Goal: Transaction & Acquisition: Purchase product/service

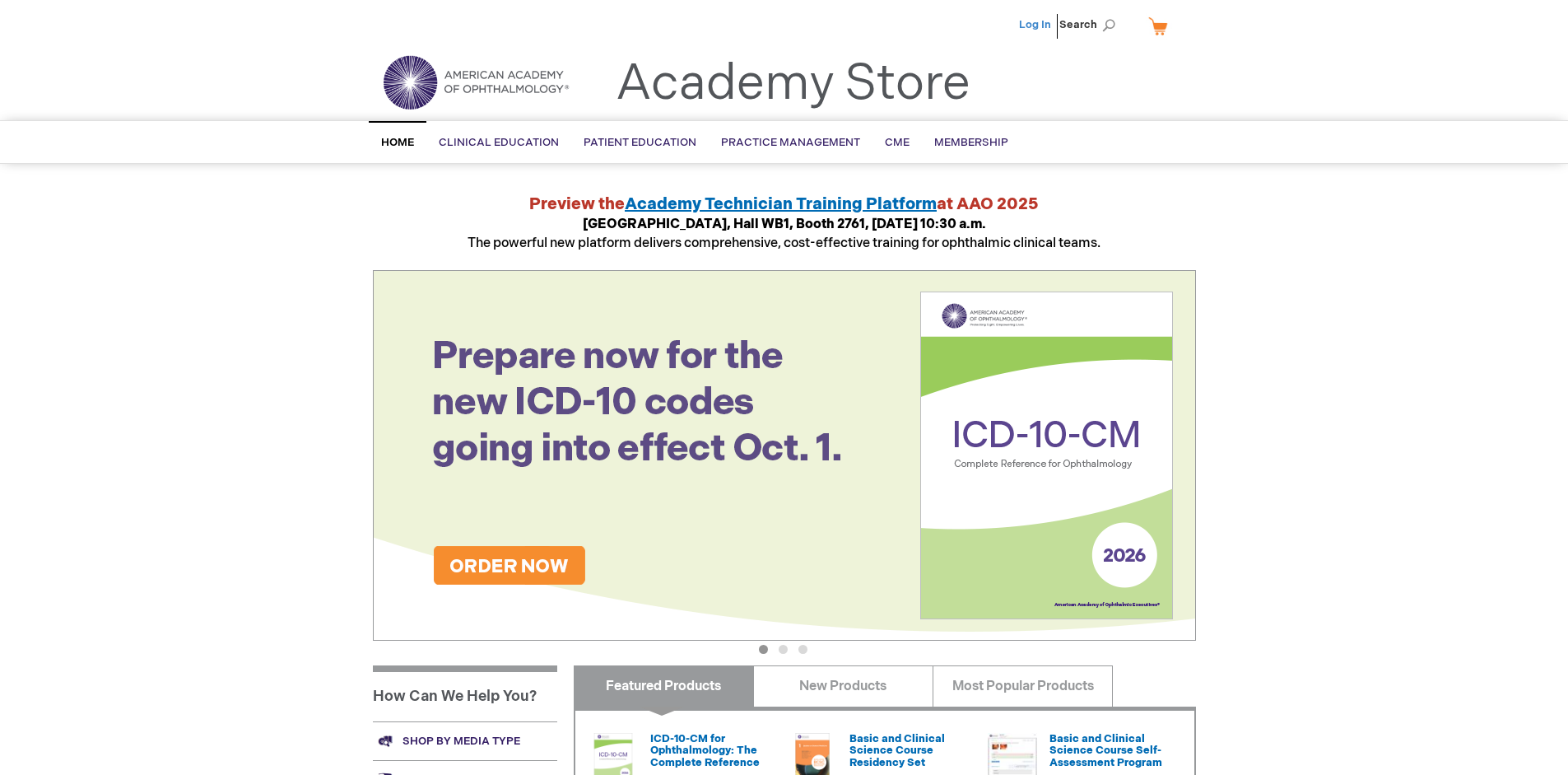
click at [1036, 25] on link "Log In" at bounding box center [1035, 24] width 32 height 13
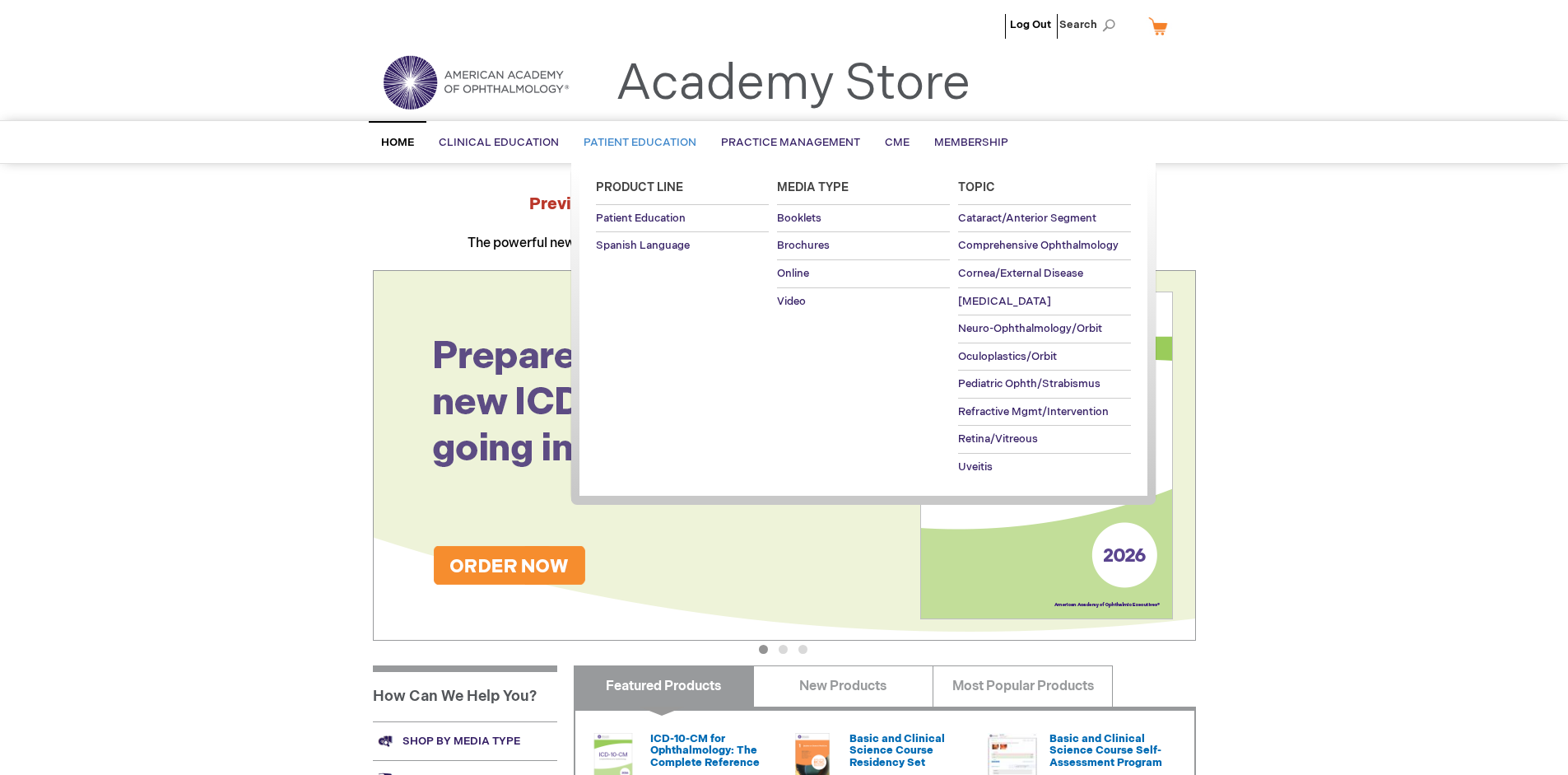
click at [635, 142] on span "Patient Education" at bounding box center [639, 141] width 112 height 13
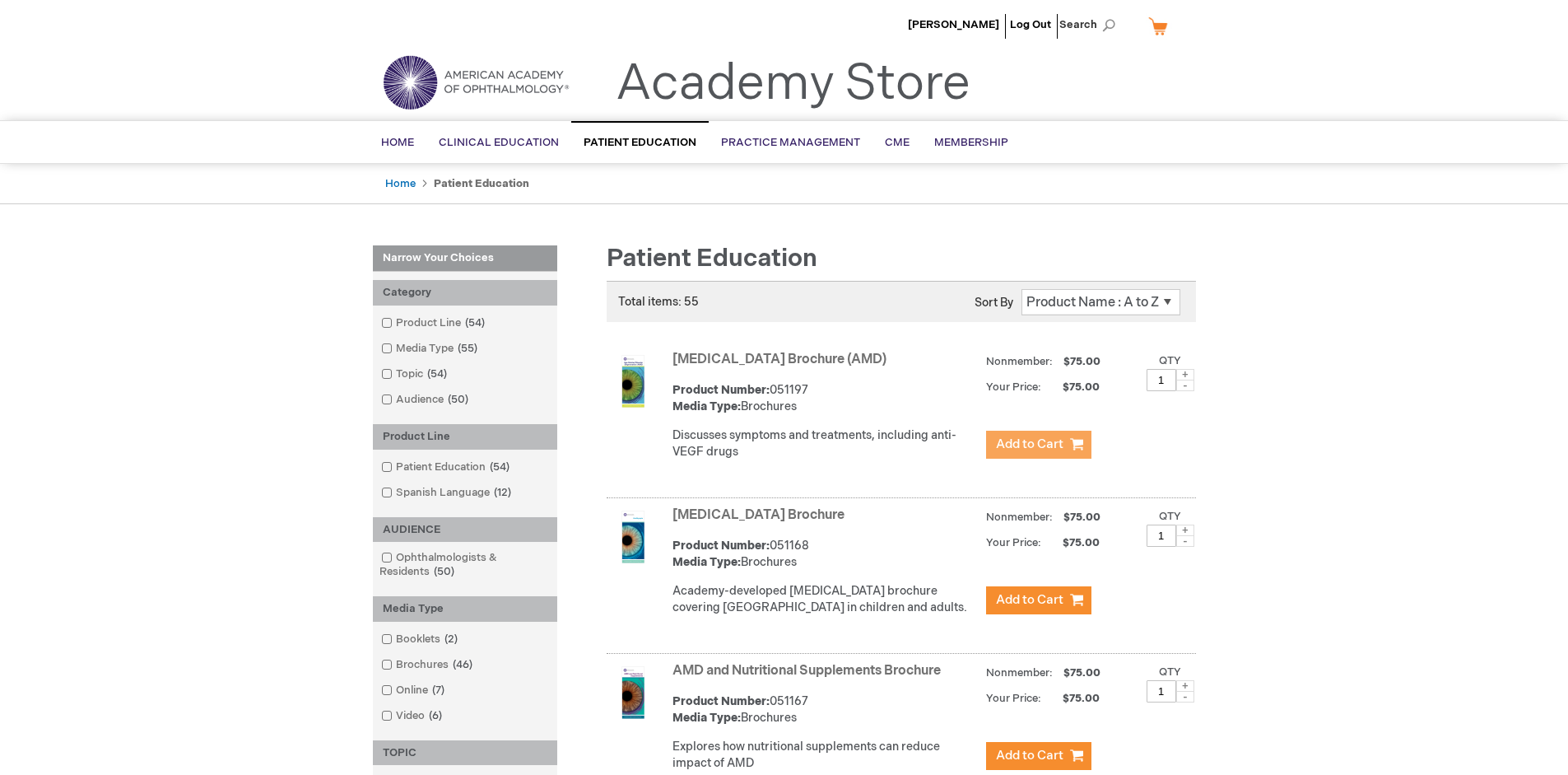
click at [1038, 445] on span "Add to Cart" at bounding box center [1030, 444] width 68 height 16
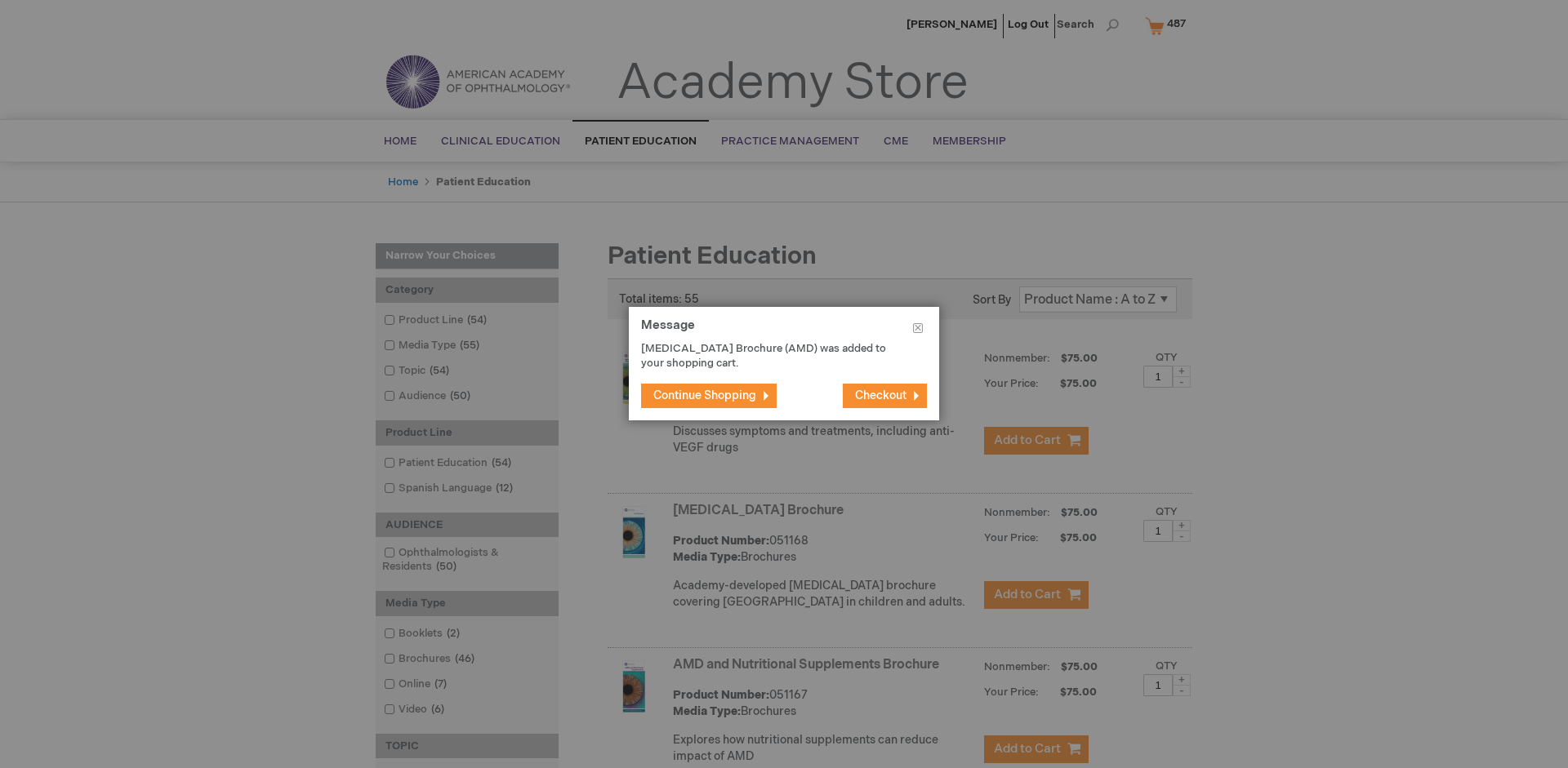
click at [705, 395] on span "Continue Shopping" at bounding box center [705, 396] width 103 height 14
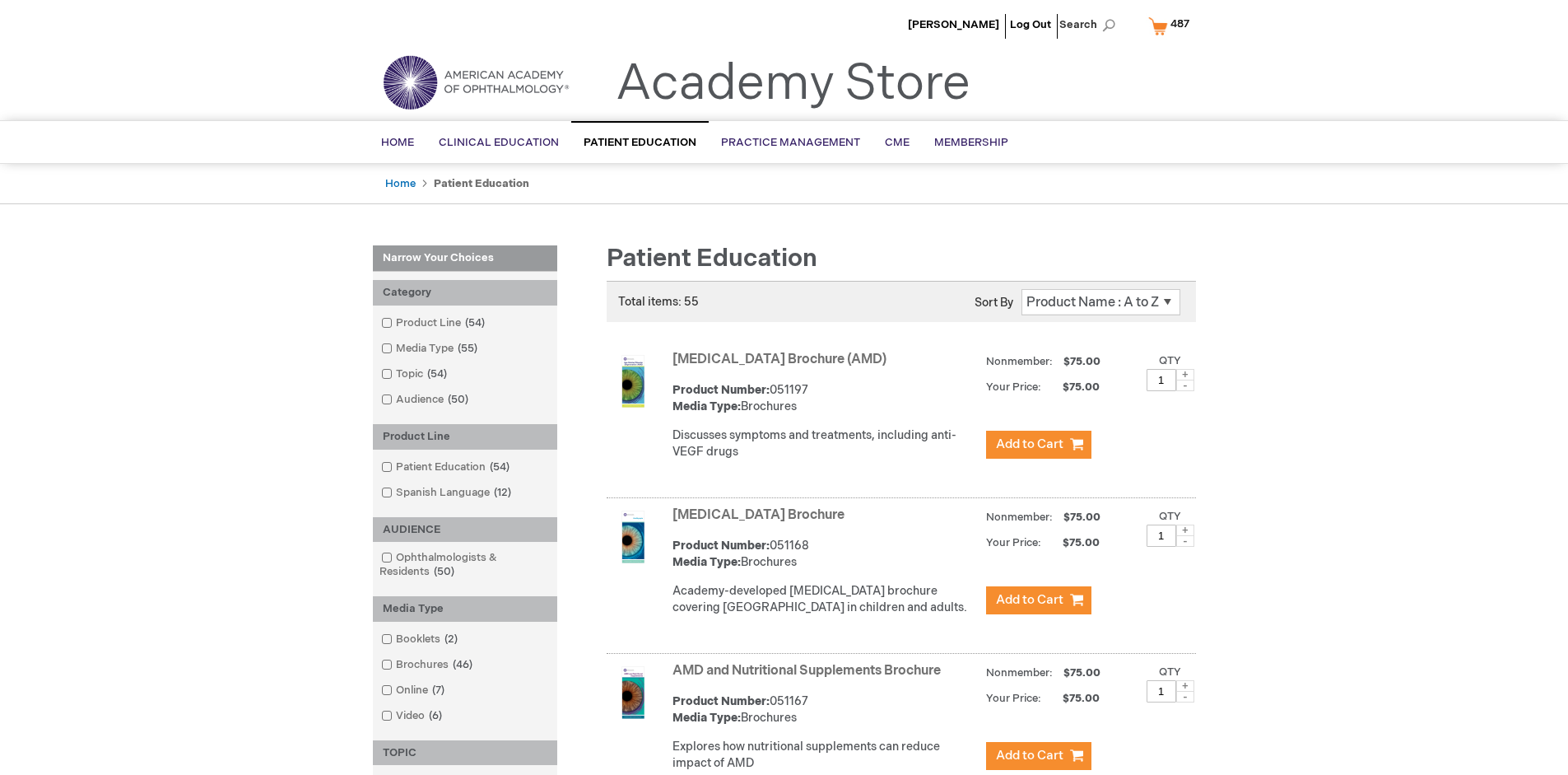
click at [810, 678] on link "AMD and Nutritional Supplements Brochure" at bounding box center [807, 671] width 269 height 16
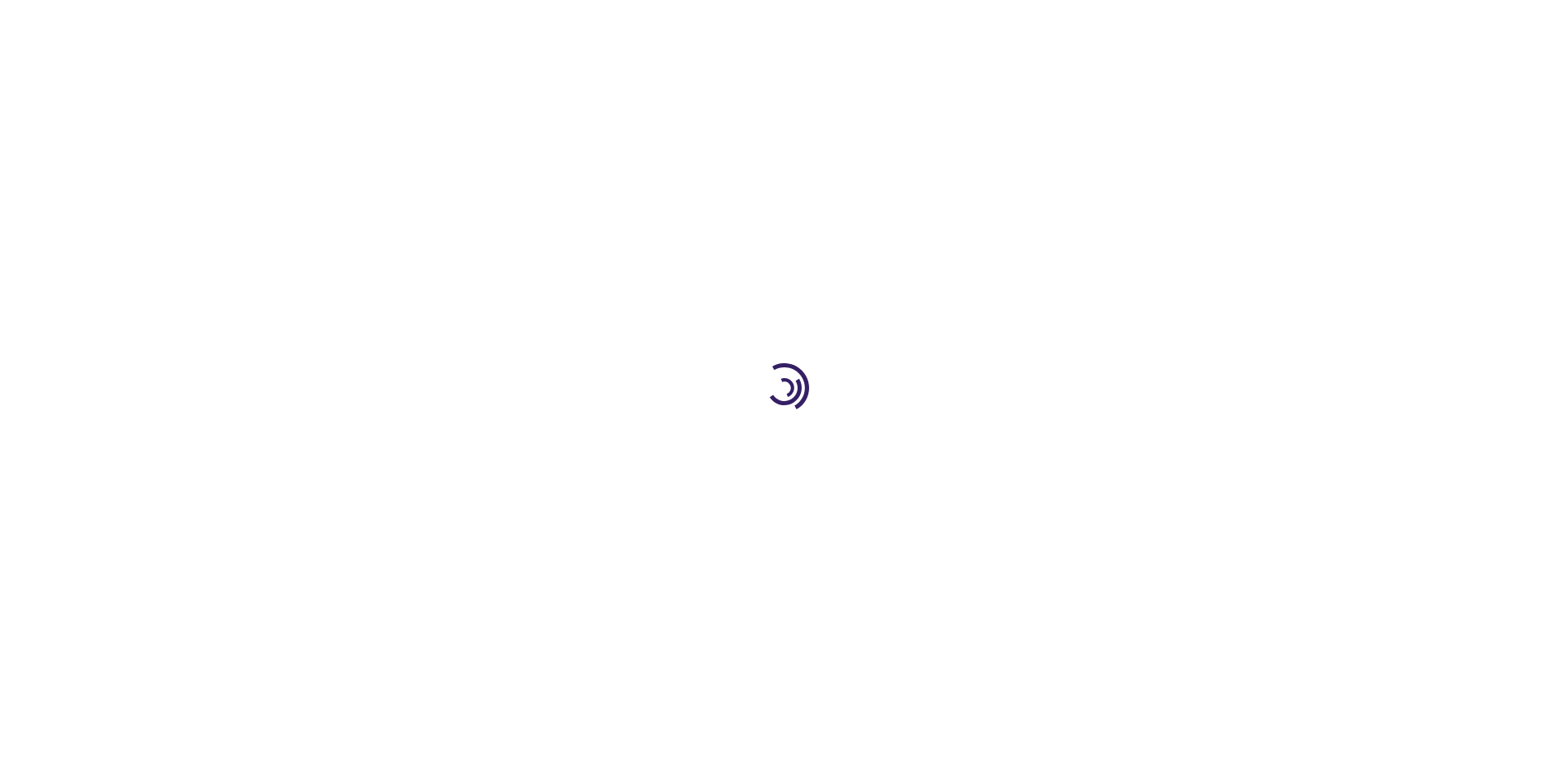
type input "1"
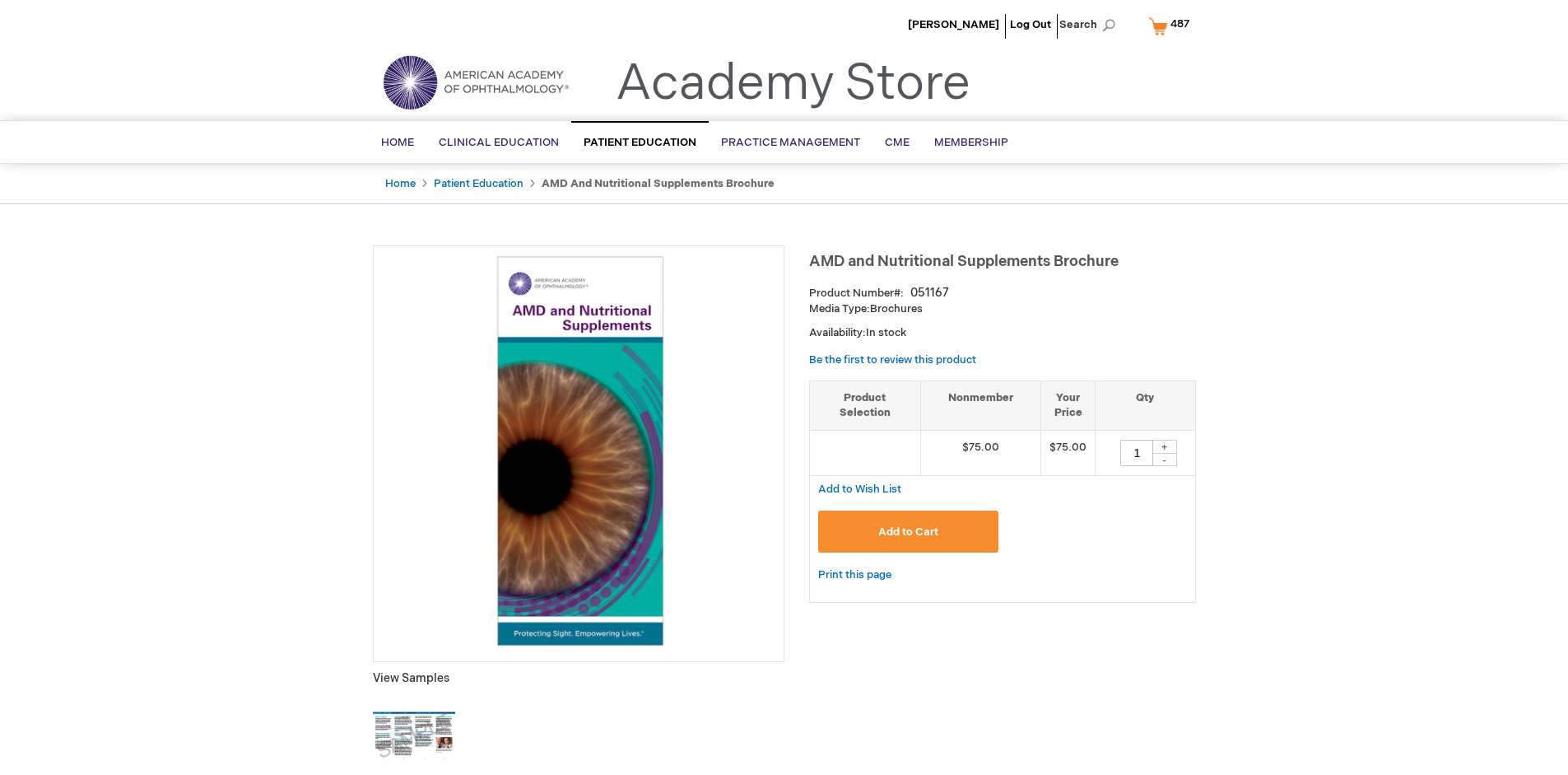
click at [908, 531] on span "Add to Cart" at bounding box center [908, 532] width 60 height 13
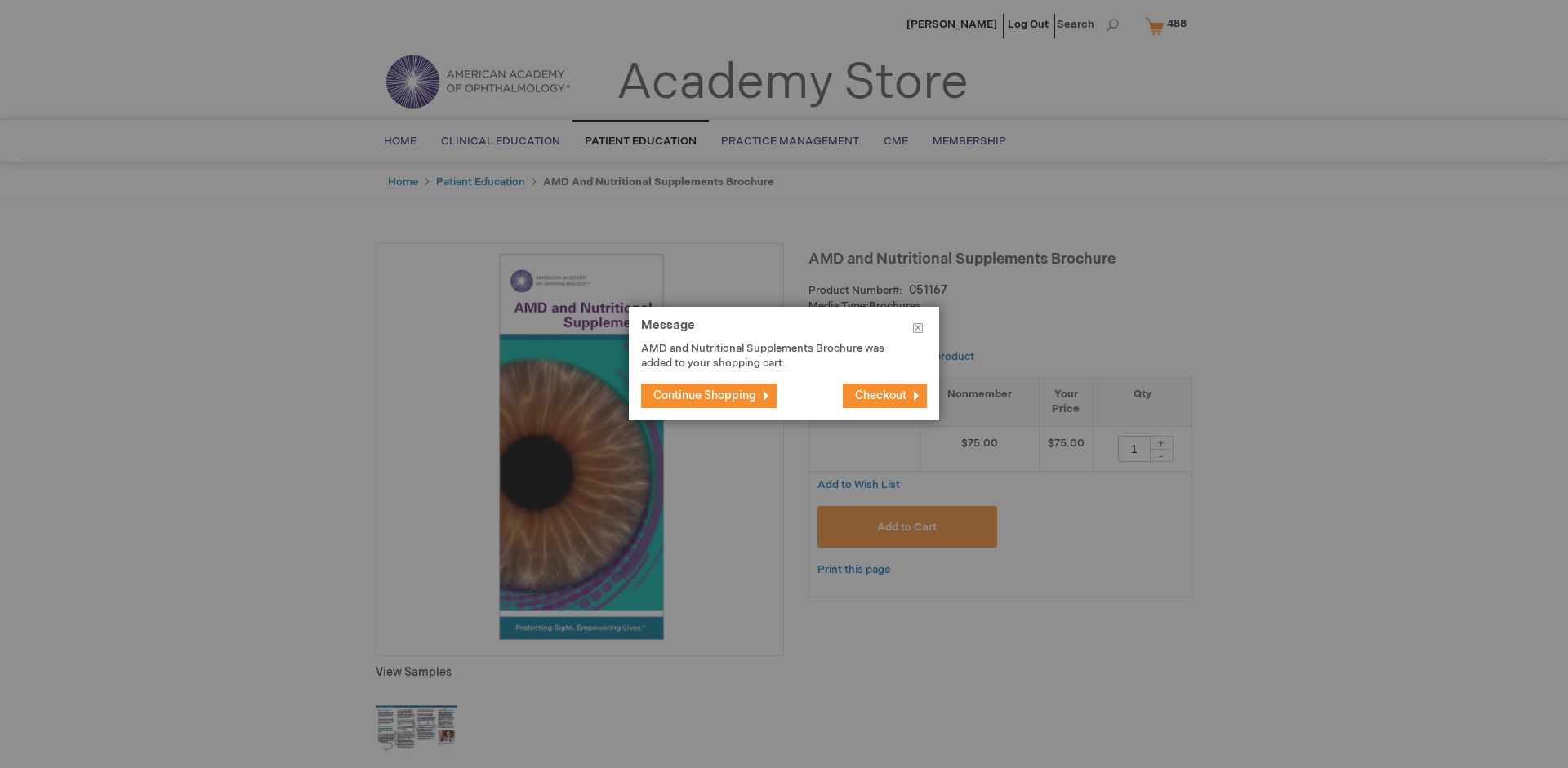
click at [705, 395] on span "Continue Shopping" at bounding box center [705, 396] width 103 height 14
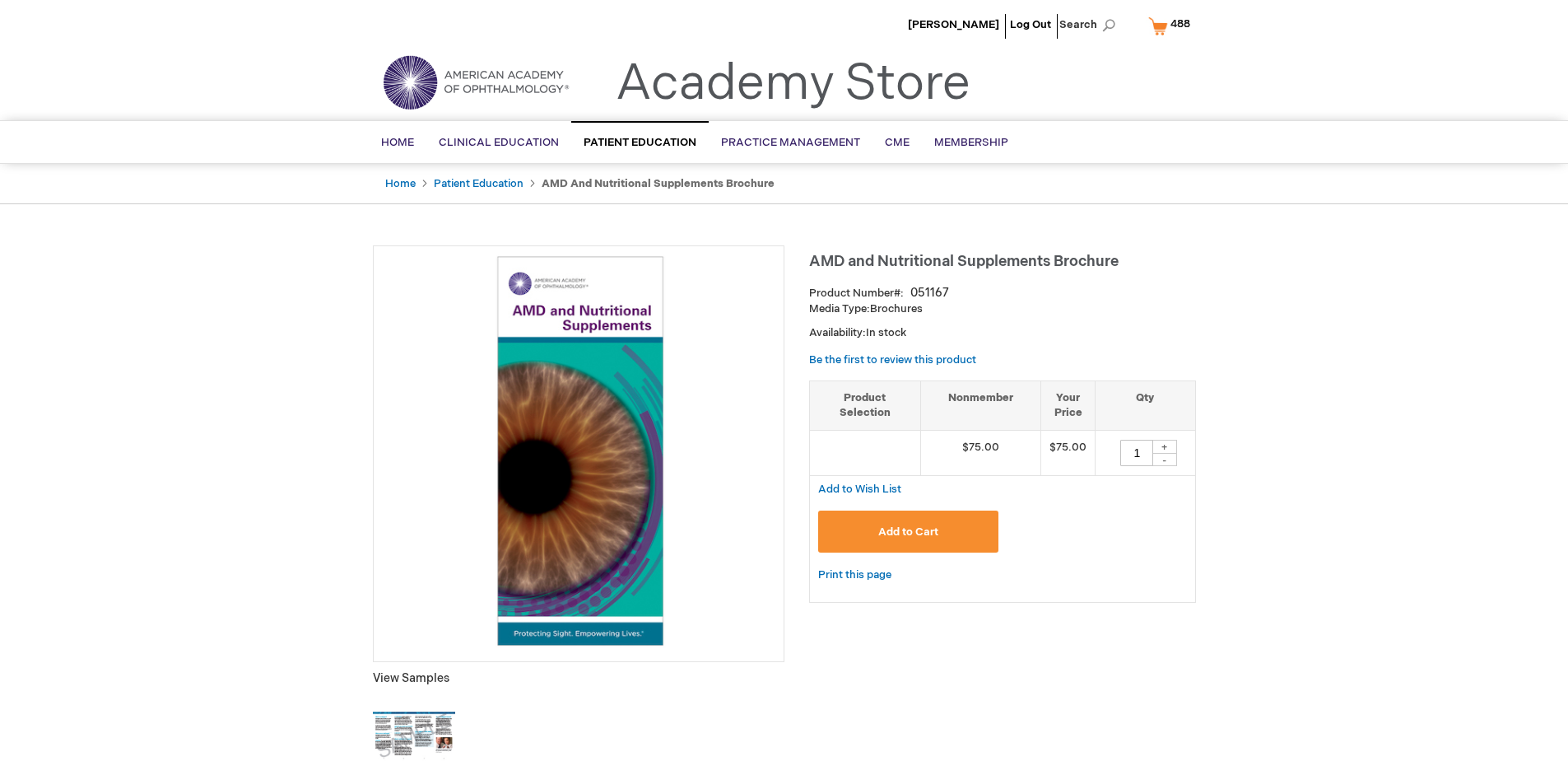
click at [1173, 26] on span "488" at bounding box center [1181, 23] width 20 height 13
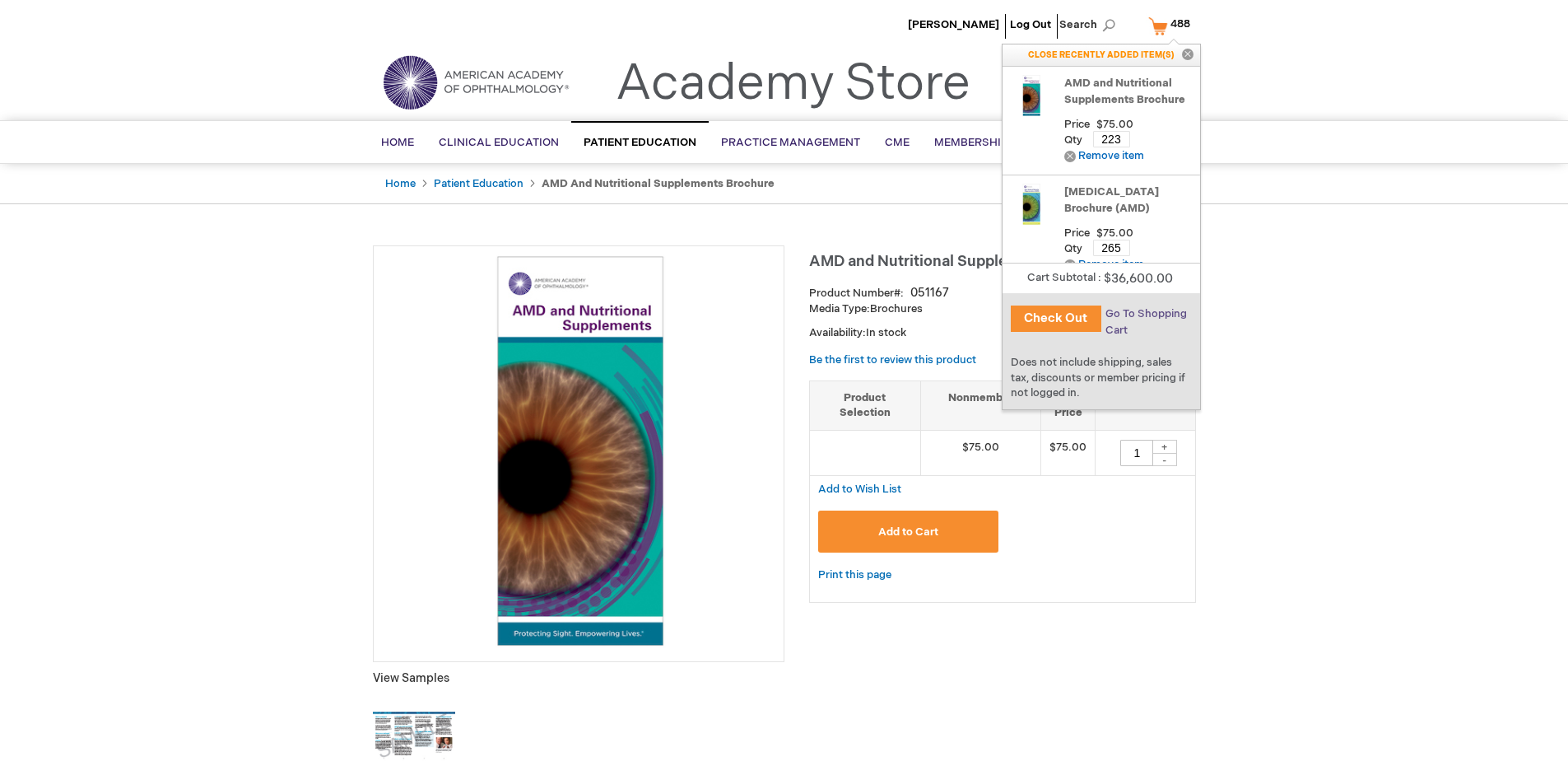
click at [1145, 314] on span "Go To Shopping Cart" at bounding box center [1147, 322] width 82 height 30
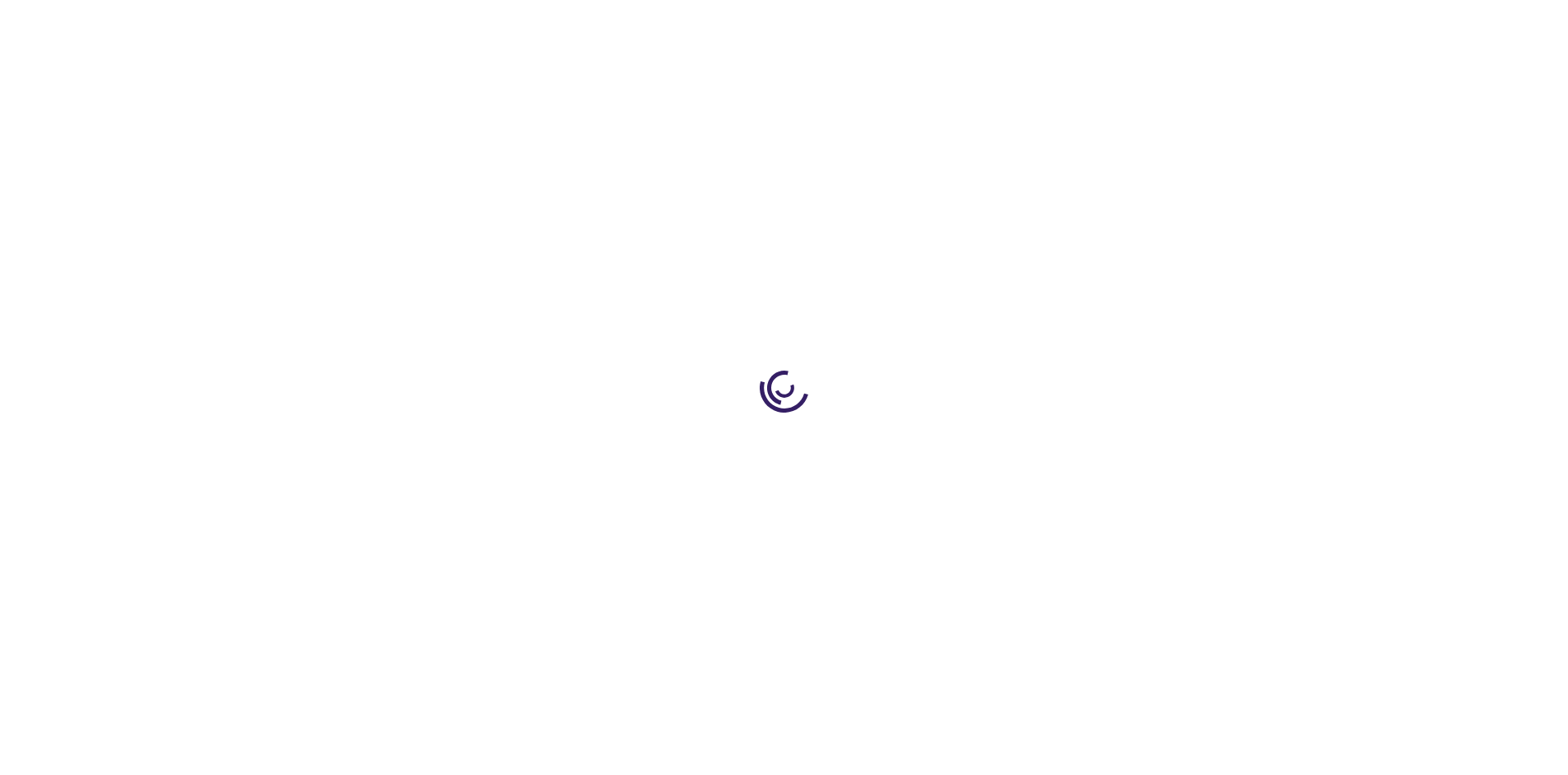
select select "US"
select select "41"
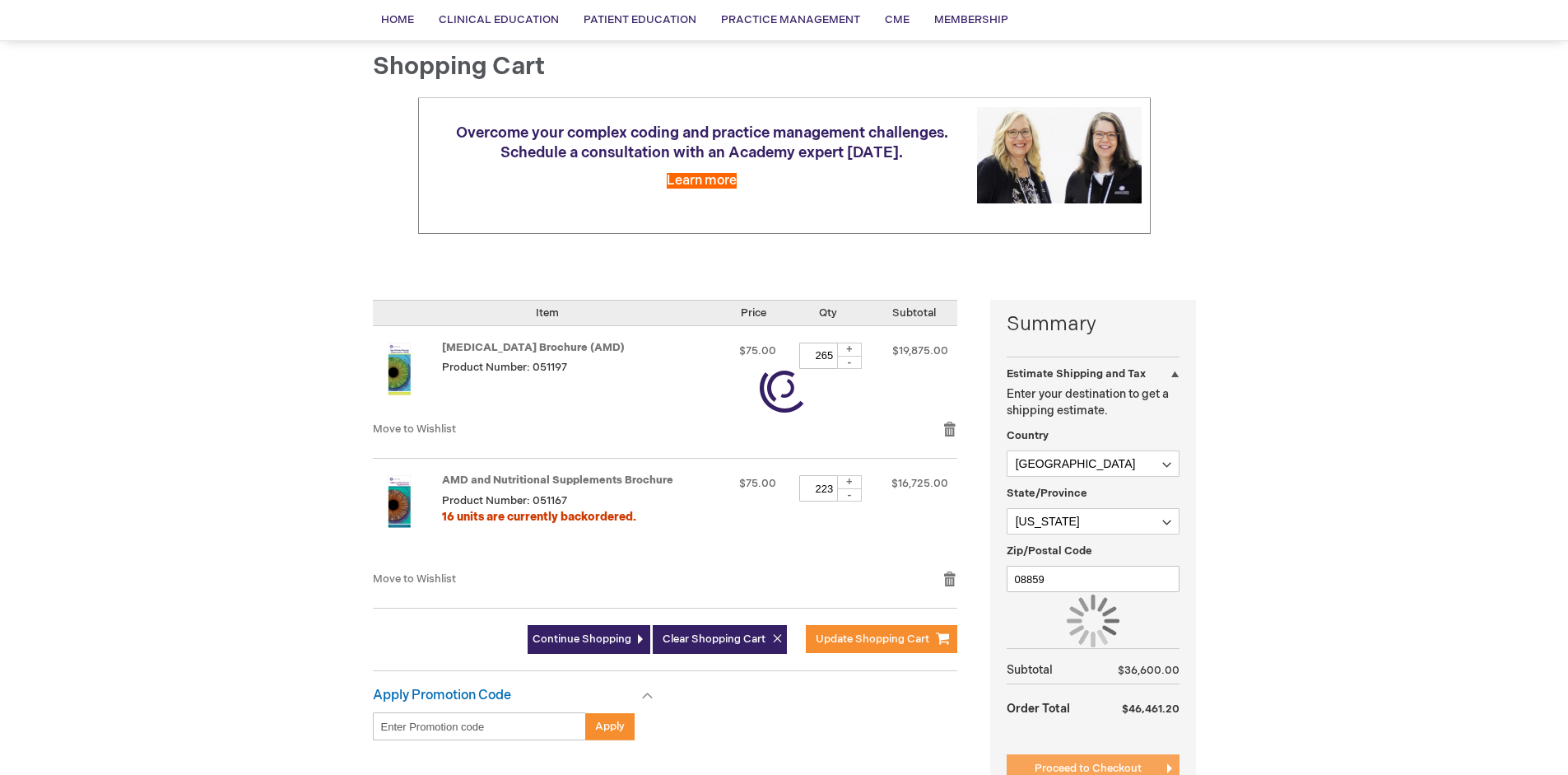
click at [1087, 769] on span "Proceed to Checkout" at bounding box center [1089, 768] width 108 height 13
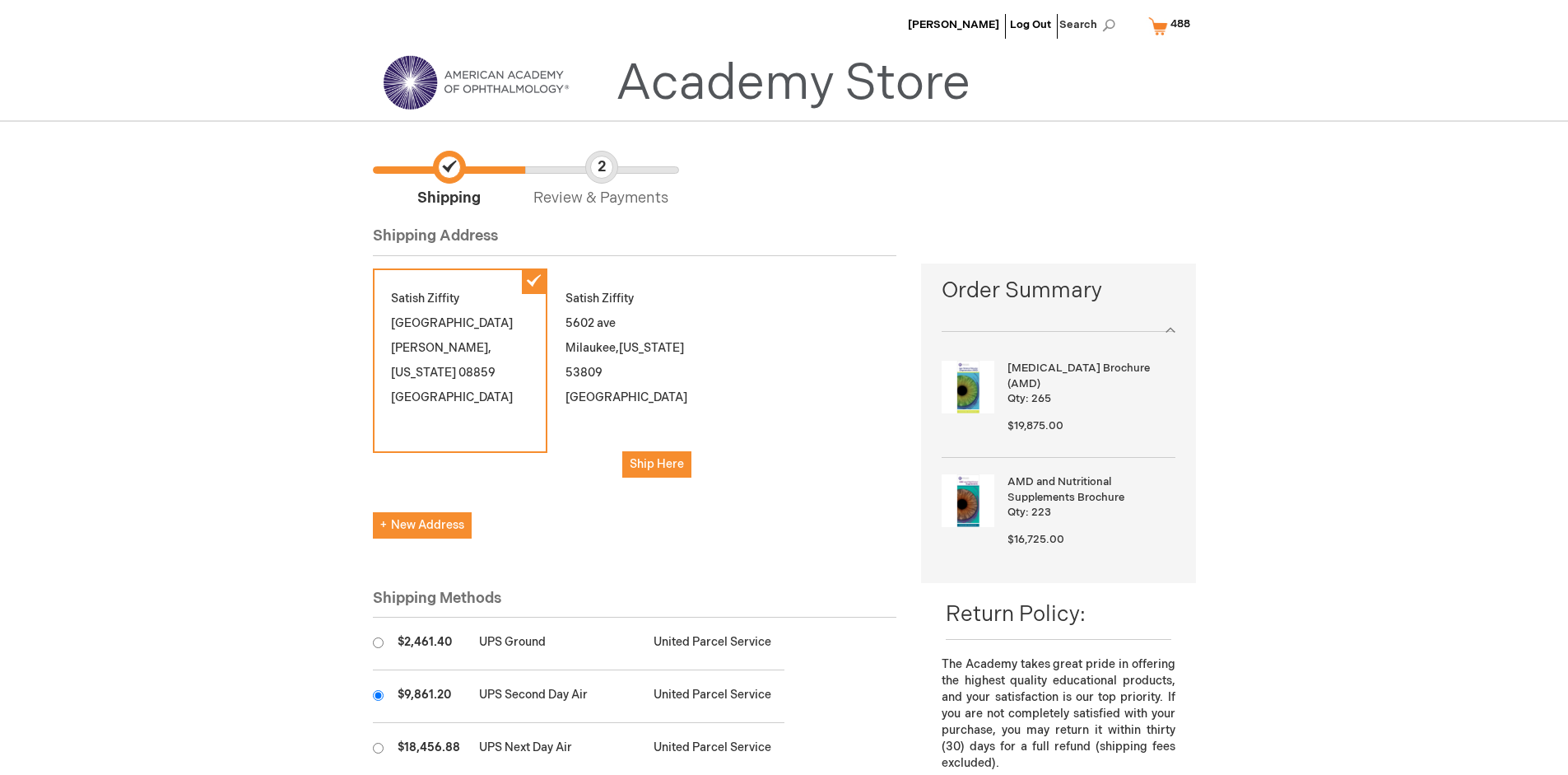
click at [378, 695] on input "radio" at bounding box center [378, 695] width 11 height 11
